Goal: Complete application form

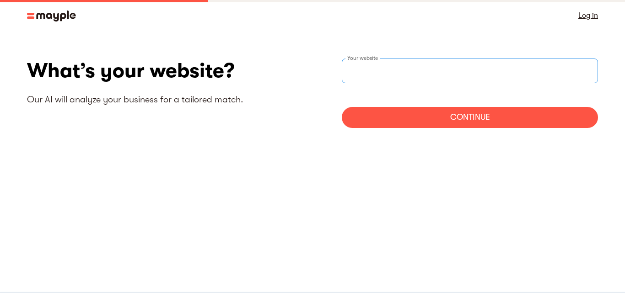
paste input "[URL][DOMAIN_NAME]"
click at [403, 62] on input "[URL][DOMAIN_NAME]" at bounding box center [470, 71] width 256 height 25
click at [397, 79] on input "[URL][DOMAIN_NAME]" at bounding box center [470, 71] width 256 height 25
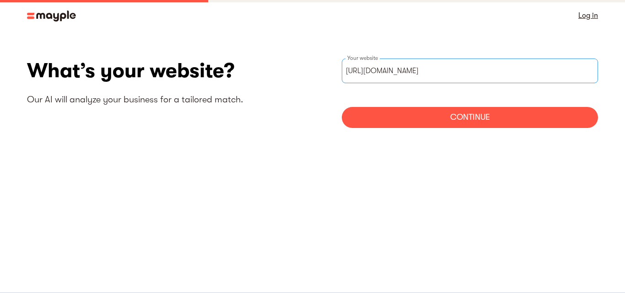
paste input "digital-marketing-agency-[GEOGRAPHIC_DATA]/"
type input "[URL][DOMAIN_NAME]"
click at [430, 115] on div "Continue" at bounding box center [470, 117] width 256 height 21
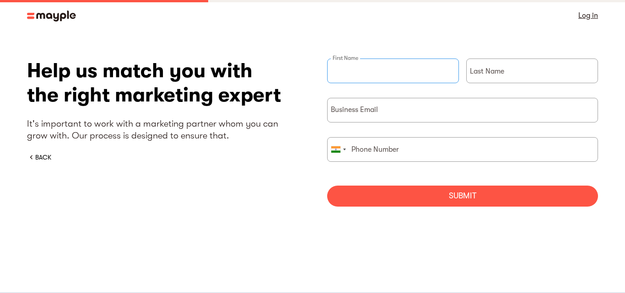
click at [389, 79] on input "briefForm" at bounding box center [393, 71] width 132 height 25
type input "Zmart"
click at [502, 78] on input "briefForm" at bounding box center [532, 71] width 132 height 25
type input "Workz LLC"
click at [368, 99] on input "briefForm" at bounding box center [462, 110] width 271 height 25
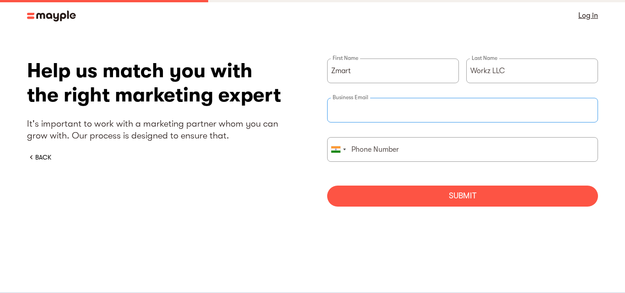
click at [374, 109] on input "briefForm" at bounding box center [462, 110] width 271 height 25
paste input "[EMAIL_ADDRESS][DOMAIN_NAME]"
type input "[EMAIL_ADDRESS][DOMAIN_NAME]"
drag, startPoint x: 400, startPoint y: 145, endPoint x: 392, endPoint y: 150, distance: 9.4
click at [400, 145] on input "briefForm" at bounding box center [462, 149] width 271 height 25
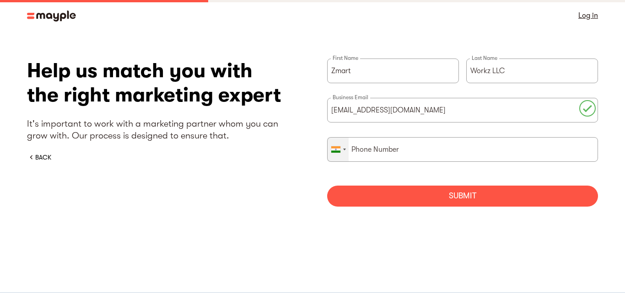
click at [343, 147] on div "briefForm" at bounding box center [338, 150] width 21 height 24
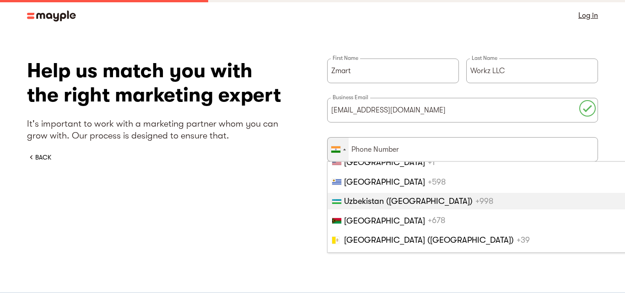
scroll to position [4504, 0]
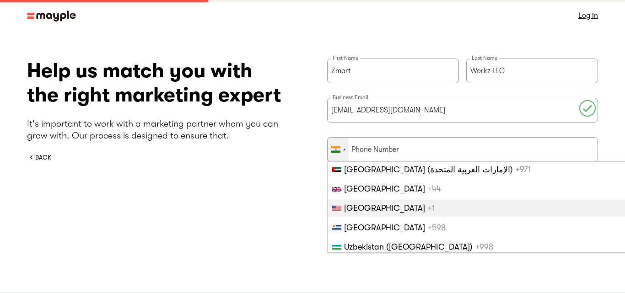
click at [362, 205] on span "[GEOGRAPHIC_DATA]" at bounding box center [384, 208] width 81 height 9
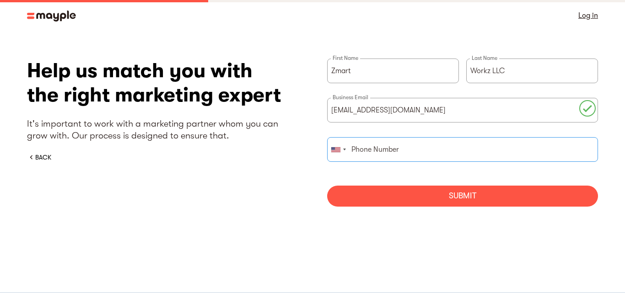
click at [384, 154] on input "briefForm" at bounding box center [462, 149] width 271 height 25
click at [429, 193] on div "Submit" at bounding box center [462, 196] width 271 height 21
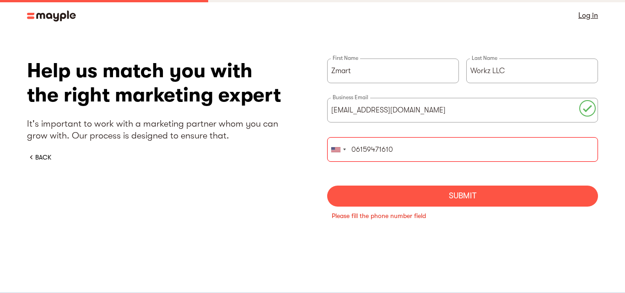
click at [398, 146] on input "06159471610" at bounding box center [462, 149] width 271 height 25
click at [382, 148] on input "6159471610" at bounding box center [462, 149] width 271 height 25
paste input "-567-8002"
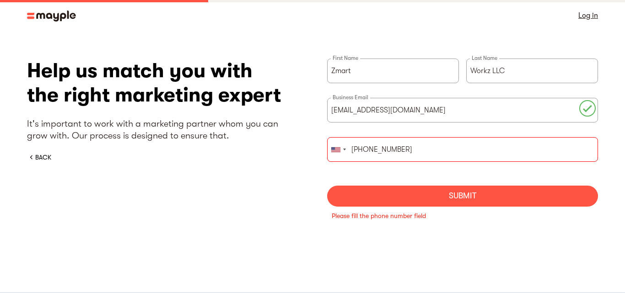
type input "615-567-8002"
click at [429, 200] on div "Submit" at bounding box center [462, 196] width 271 height 21
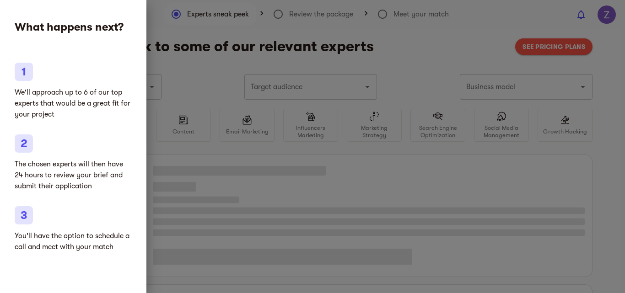
type input "Marketing agencies"
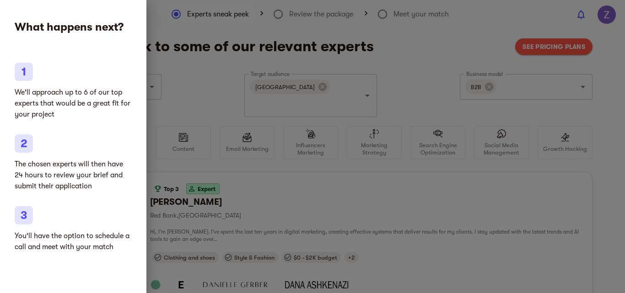
click at [195, 78] on div at bounding box center [312, 146] width 625 height 293
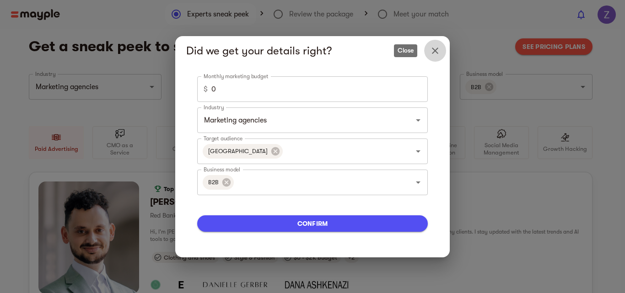
click at [434, 50] on icon "Close" at bounding box center [435, 50] width 11 height 11
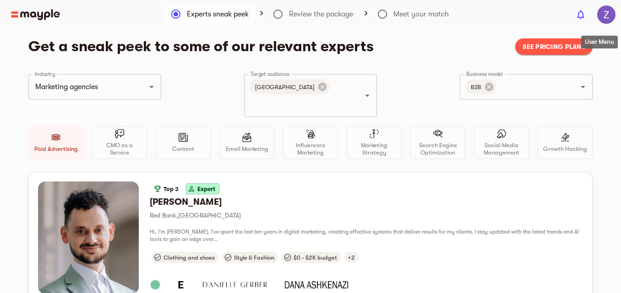
click at [602, 17] on img "button" at bounding box center [606, 14] width 18 height 18
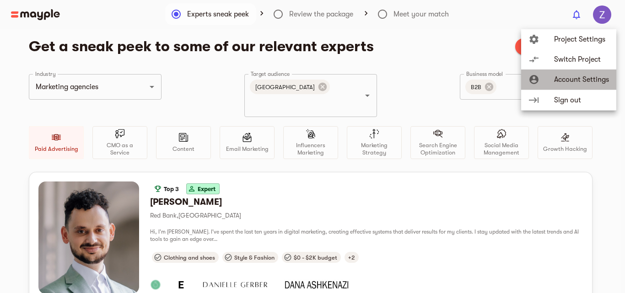
click at [569, 74] on span "Account Settings" at bounding box center [581, 79] width 55 height 11
